Goal: Find contact information: Find contact information

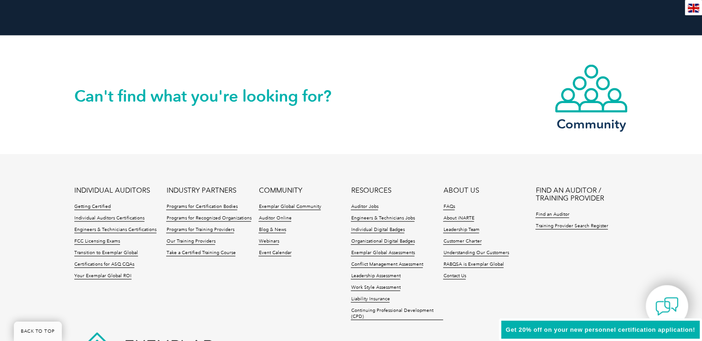
scroll to position [2188, 0]
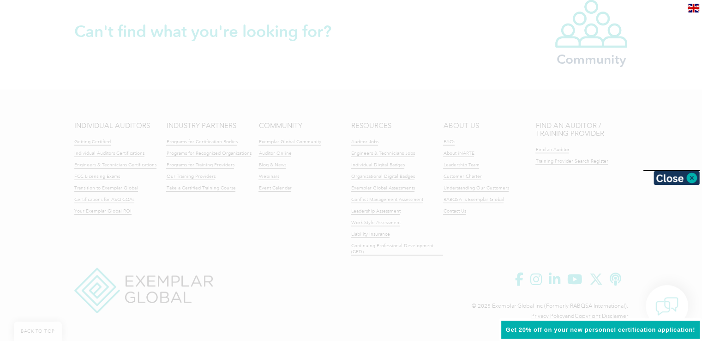
click at [305, 82] on div at bounding box center [351, 170] width 702 height 341
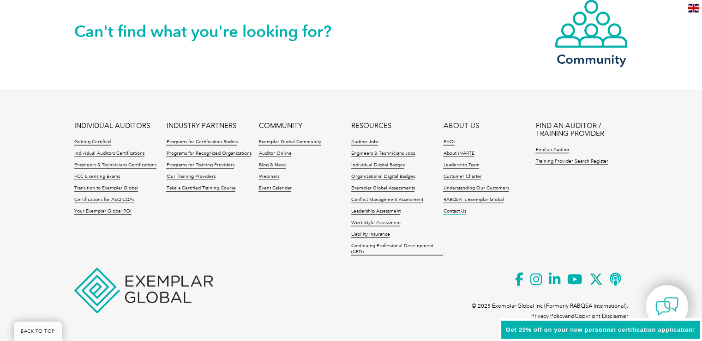
click at [463, 211] on link "Contact Us" at bounding box center [454, 211] width 23 height 6
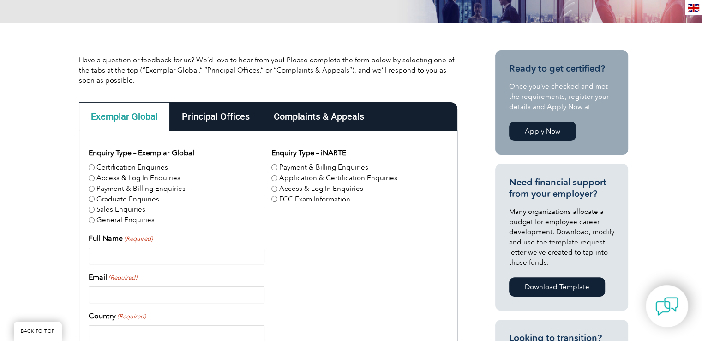
scroll to position [277, 0]
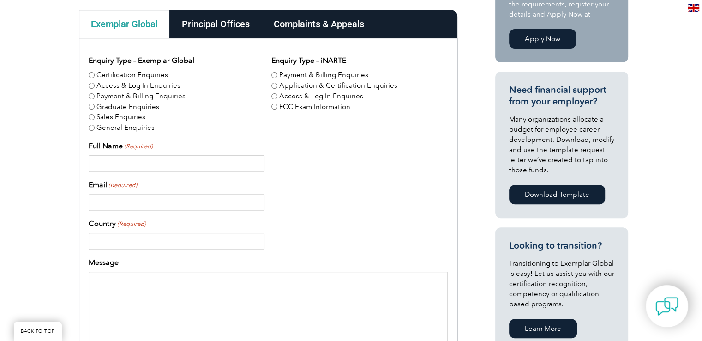
click at [113, 155] on input "Full Name (Required)" at bounding box center [177, 163] width 176 height 17
click at [115, 209] on input "Email (Required)" at bounding box center [177, 202] width 176 height 17
click at [117, 240] on input "Country (Required)" at bounding box center [177, 241] width 176 height 17
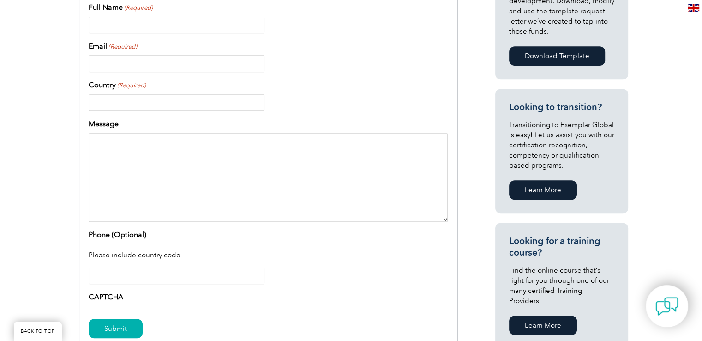
click at [129, 161] on textarea "Message" at bounding box center [268, 177] width 359 height 89
click at [91, 278] on input "Phone (Optional)" at bounding box center [177, 275] width 176 height 17
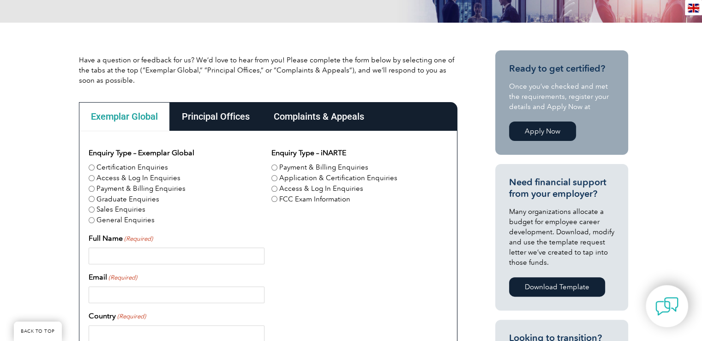
scroll to position [0, 0]
